Goal: Task Accomplishment & Management: Manage account settings

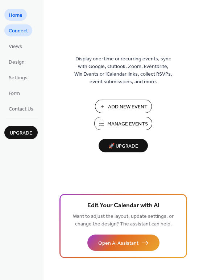
click at [16, 31] on span "Connect" at bounding box center [18, 31] width 19 height 8
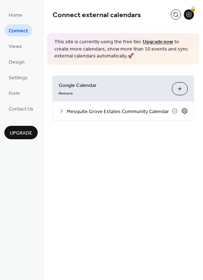
click at [186, 111] on icon at bounding box center [185, 111] width 7 height 7
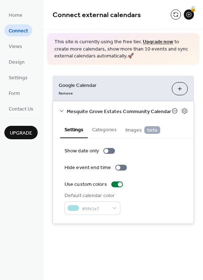
click at [175, 111] on icon at bounding box center [175, 111] width 3 height 0
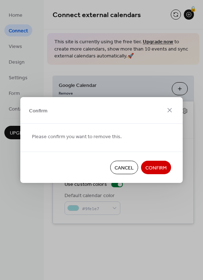
click at [121, 166] on span "Cancel" at bounding box center [124, 168] width 19 height 8
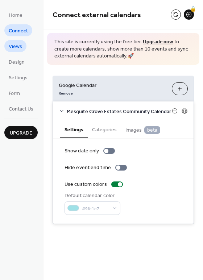
click at [16, 47] on span "Views" at bounding box center [15, 47] width 13 height 8
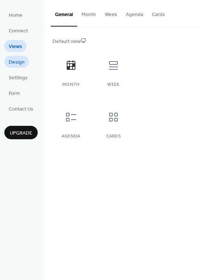
click at [18, 66] on span "Design" at bounding box center [17, 62] width 16 height 8
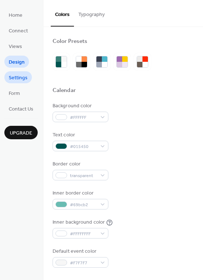
click at [21, 76] on span "Settings" at bounding box center [18, 78] width 19 height 8
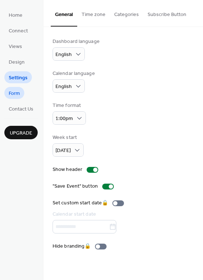
click at [18, 91] on span "Form" at bounding box center [14, 94] width 11 height 8
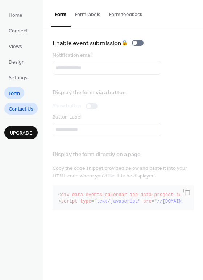
click at [26, 107] on span "Contact Us" at bounding box center [21, 109] width 25 height 8
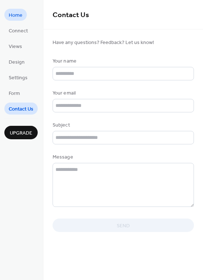
click at [14, 13] on span "Home" at bounding box center [16, 16] width 14 height 8
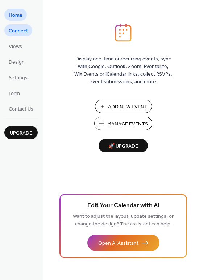
click at [21, 28] on span "Connect" at bounding box center [18, 31] width 19 height 8
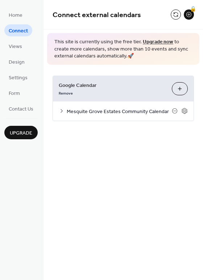
click at [90, 88] on span "Google Calendar" at bounding box center [113, 85] width 108 height 8
click at [175, 110] on icon at bounding box center [175, 111] width 6 height 6
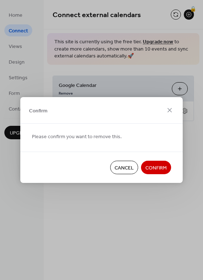
click at [132, 166] on span "Cancel" at bounding box center [124, 168] width 19 height 8
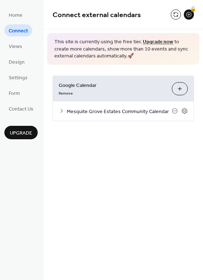
click at [62, 110] on icon at bounding box center [62, 111] width 6 height 6
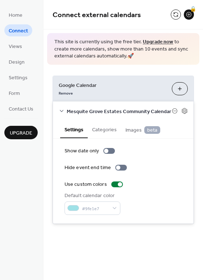
click at [62, 110] on icon at bounding box center [62, 111] width 6 height 6
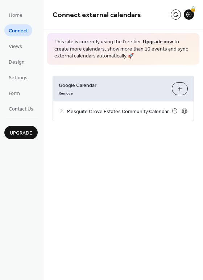
click at [62, 111] on icon at bounding box center [62, 111] width 2 height 4
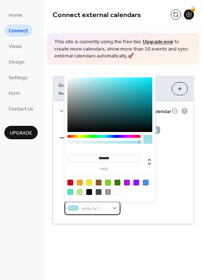
click at [115, 205] on div "#9fe1e7" at bounding box center [93, 207] width 56 height 13
click at [117, 181] on div at bounding box center [118, 182] width 6 height 6
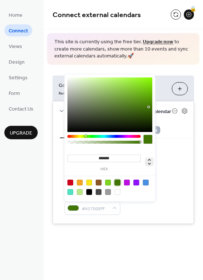
click at [152, 163] on icon at bounding box center [149, 161] width 9 height 9
click at [151, 161] on icon at bounding box center [149, 161] width 9 height 9
type input "**"
type input "***"
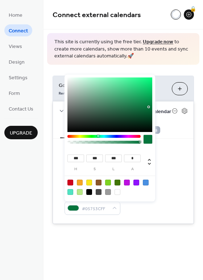
type input "***"
drag, startPoint x: 86, startPoint y: 135, endPoint x: 98, endPoint y: 139, distance: 12.8
click at [98, 139] on div at bounding box center [104, 141] width 73 height 12
click at [176, 169] on div "Hide event end time" at bounding box center [124, 168] width 118 height 8
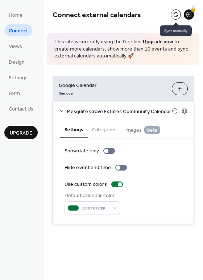
click at [173, 12] on button at bounding box center [176, 14] width 10 height 10
click at [175, 11] on button at bounding box center [176, 14] width 10 height 10
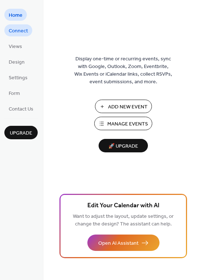
click at [22, 28] on span "Connect" at bounding box center [18, 31] width 19 height 8
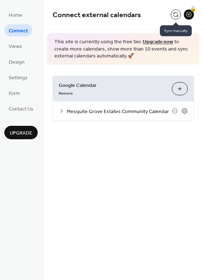
click at [175, 15] on button at bounding box center [176, 14] width 10 height 10
click at [175, 14] on button at bounding box center [176, 14] width 10 height 10
